Goal: Task Accomplishment & Management: Manage account settings

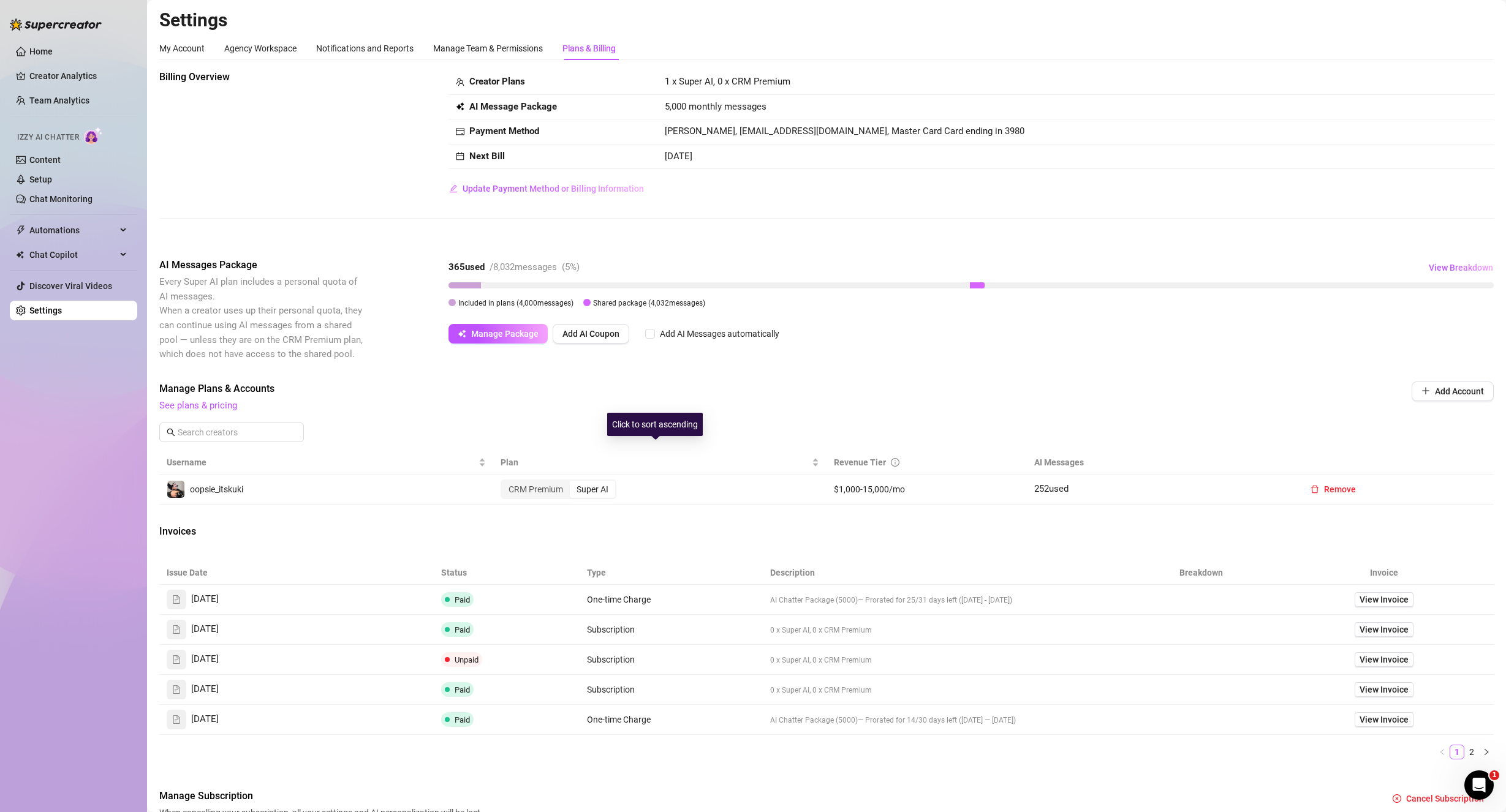
scroll to position [12, 0]
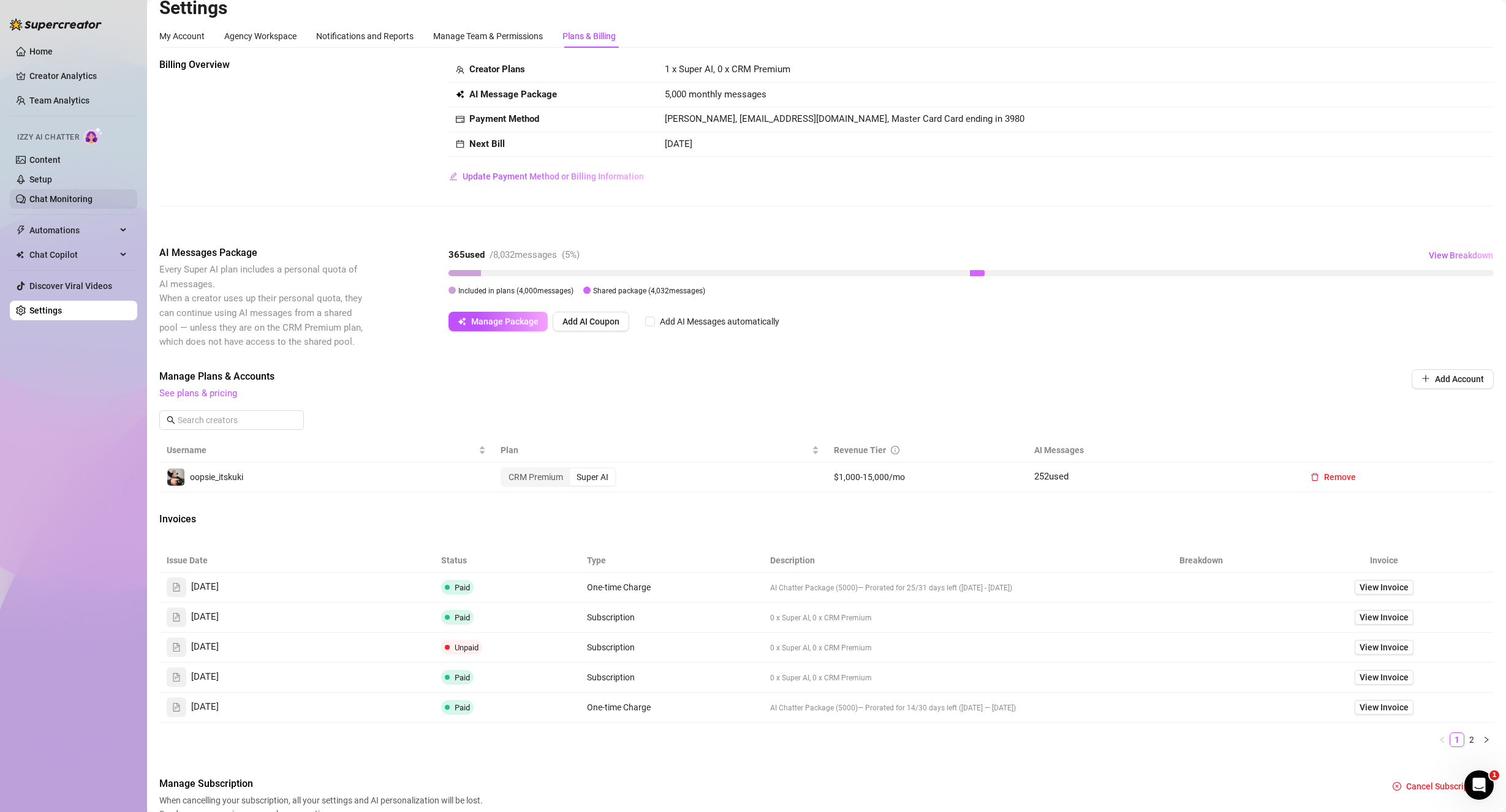
click at [41, 196] on link "Chat Monitoring" at bounding box center [61, 199] width 63 height 10
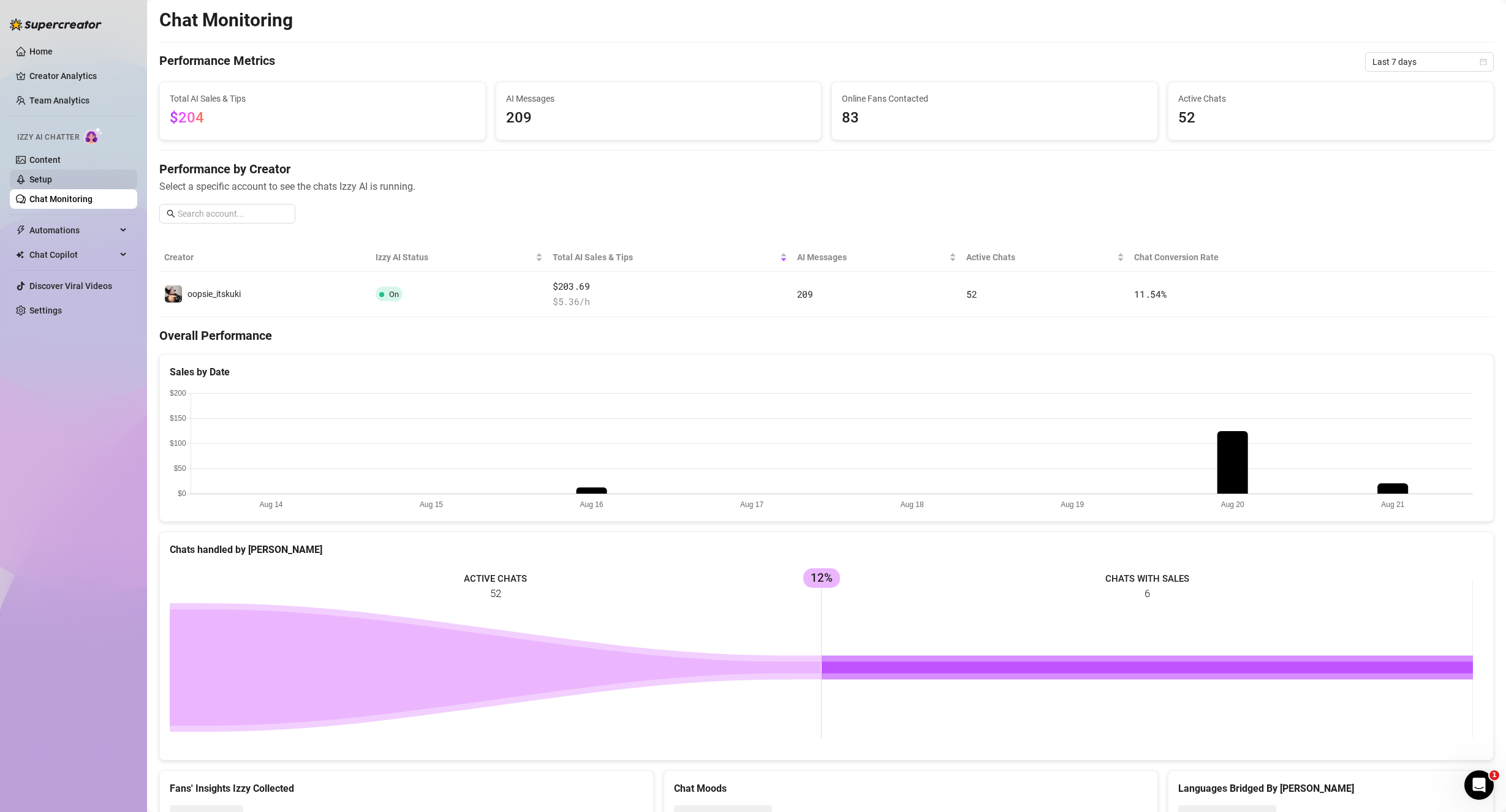
click at [52, 174] on link "Setup" at bounding box center [41, 179] width 23 height 10
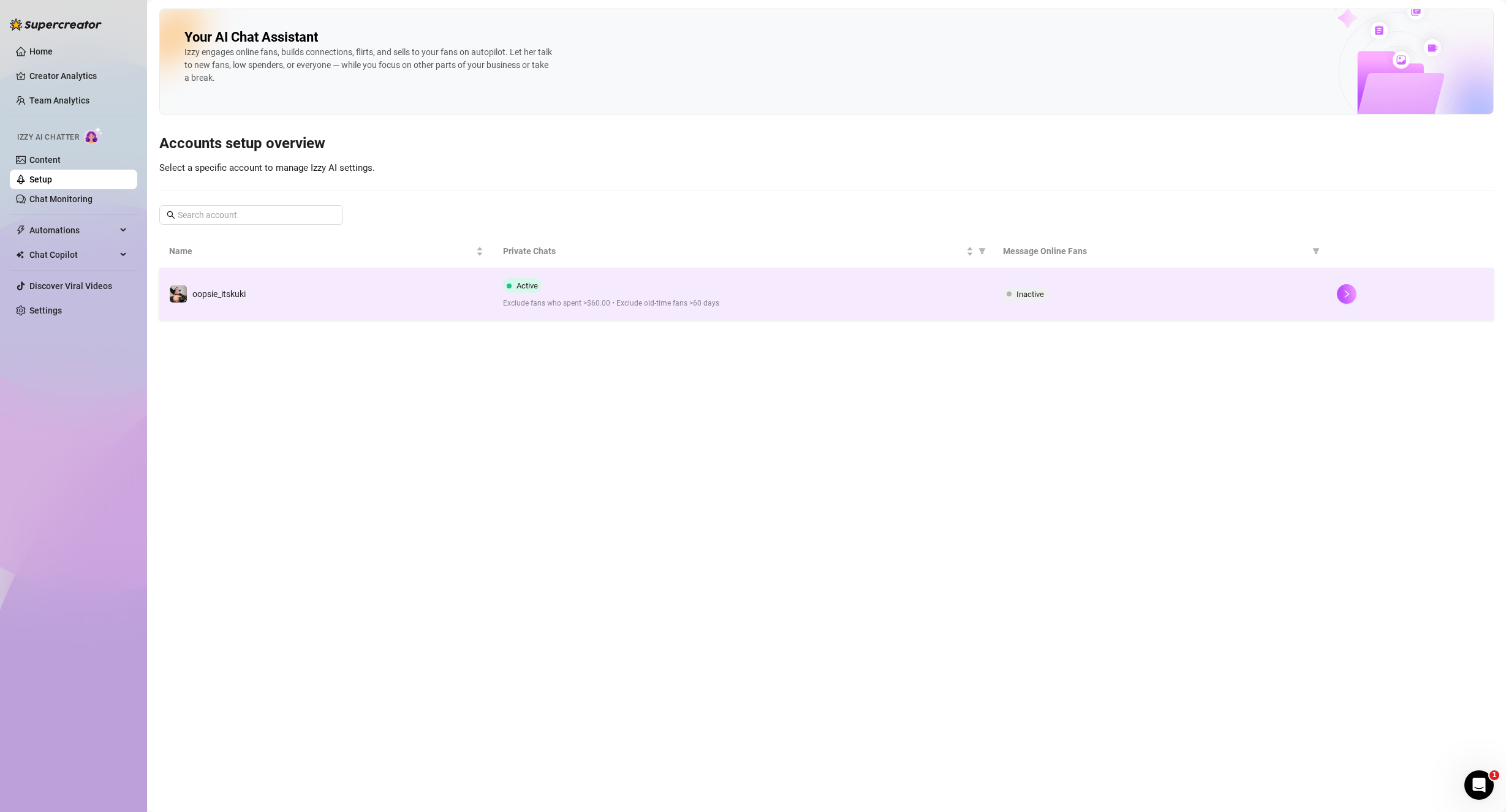
click at [375, 287] on td "oopsie_itskuki" at bounding box center [326, 294] width 334 height 52
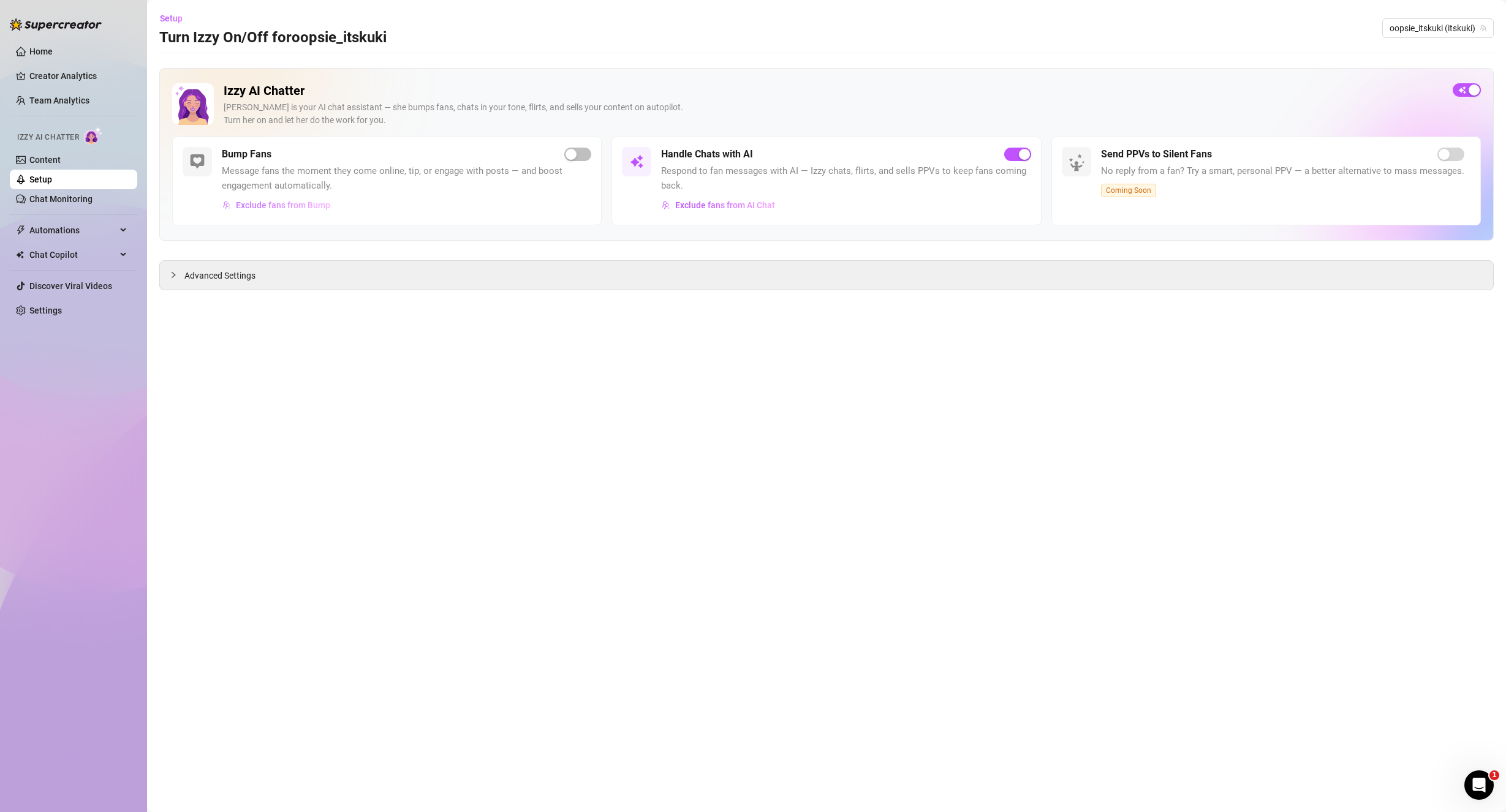
click at [287, 207] on span "Exclude fans from Bump" at bounding box center [282, 205] width 94 height 10
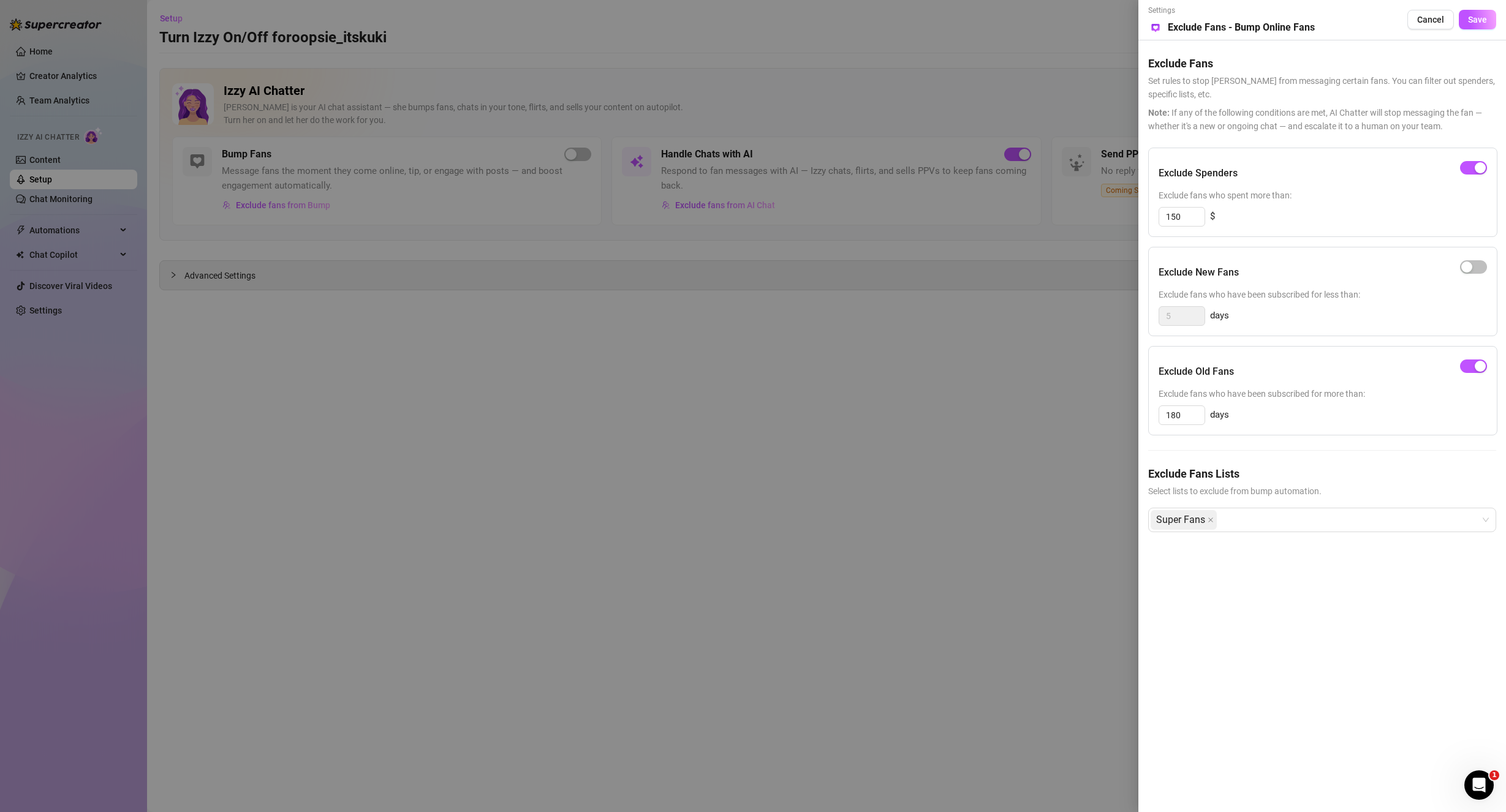
drag, startPoint x: 911, startPoint y: 518, endPoint x: 920, endPoint y: 523, distance: 10.3
click at [911, 517] on div at bounding box center [753, 406] width 1506 height 812
